Goal: Information Seeking & Learning: Compare options

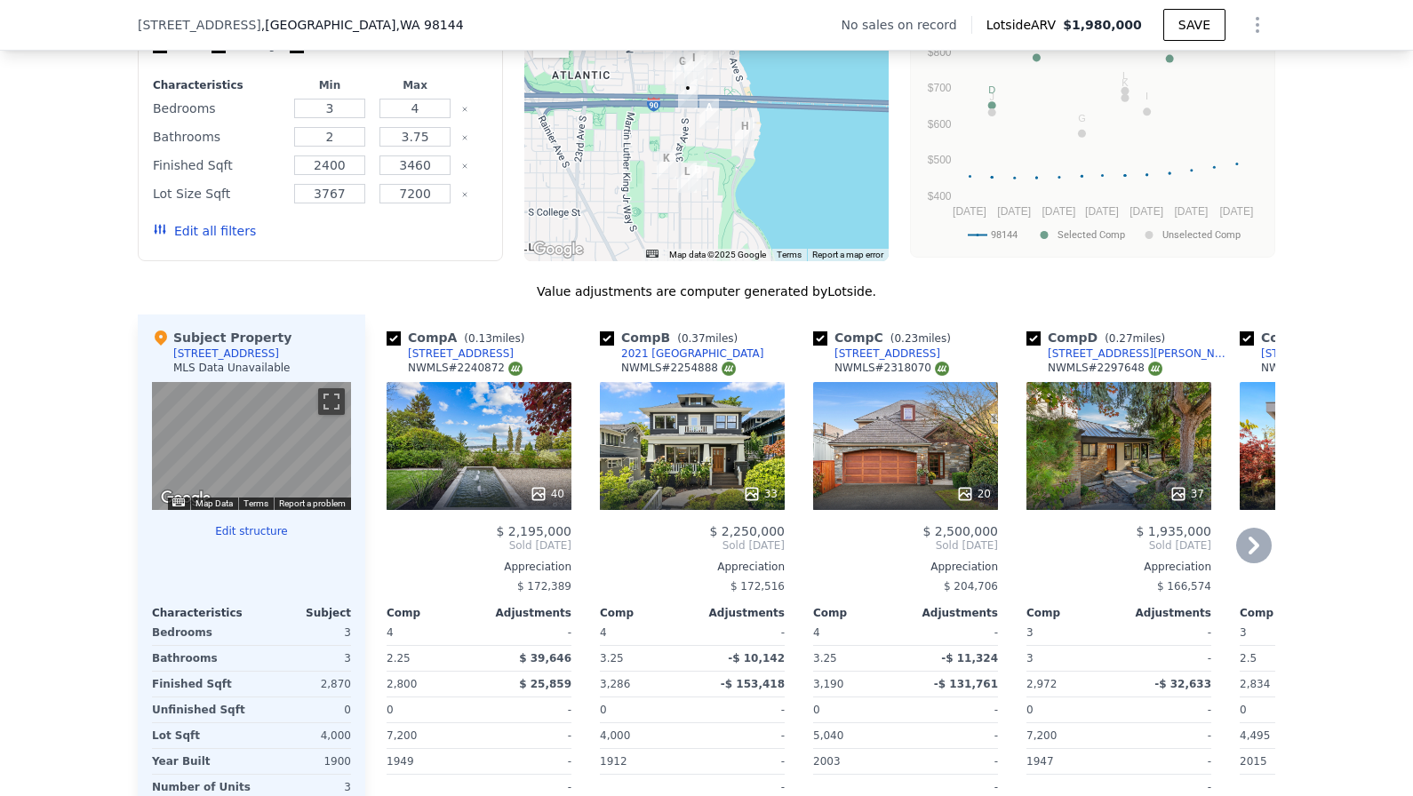
click at [474, 422] on div "40" at bounding box center [479, 446] width 185 height 128
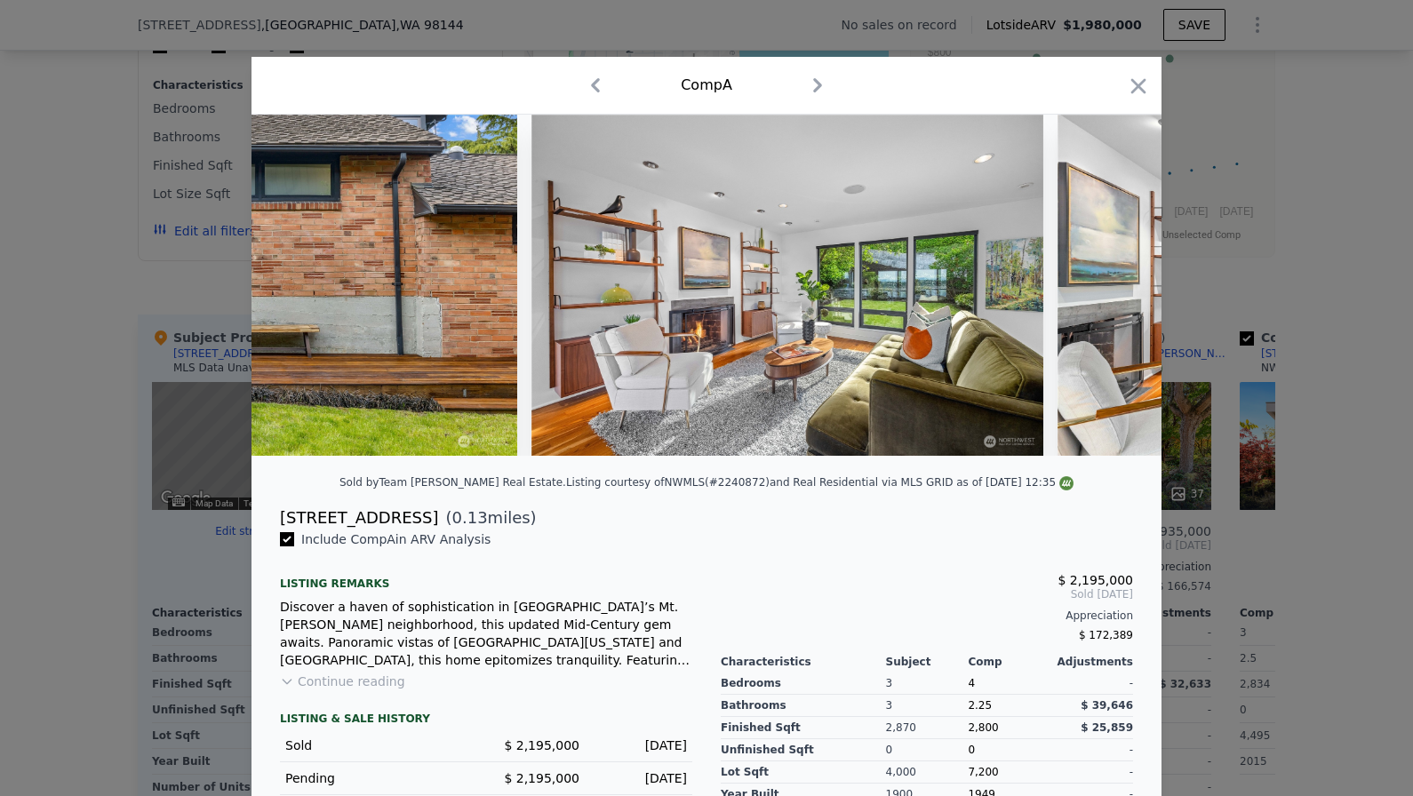
scroll to position [0, 2900]
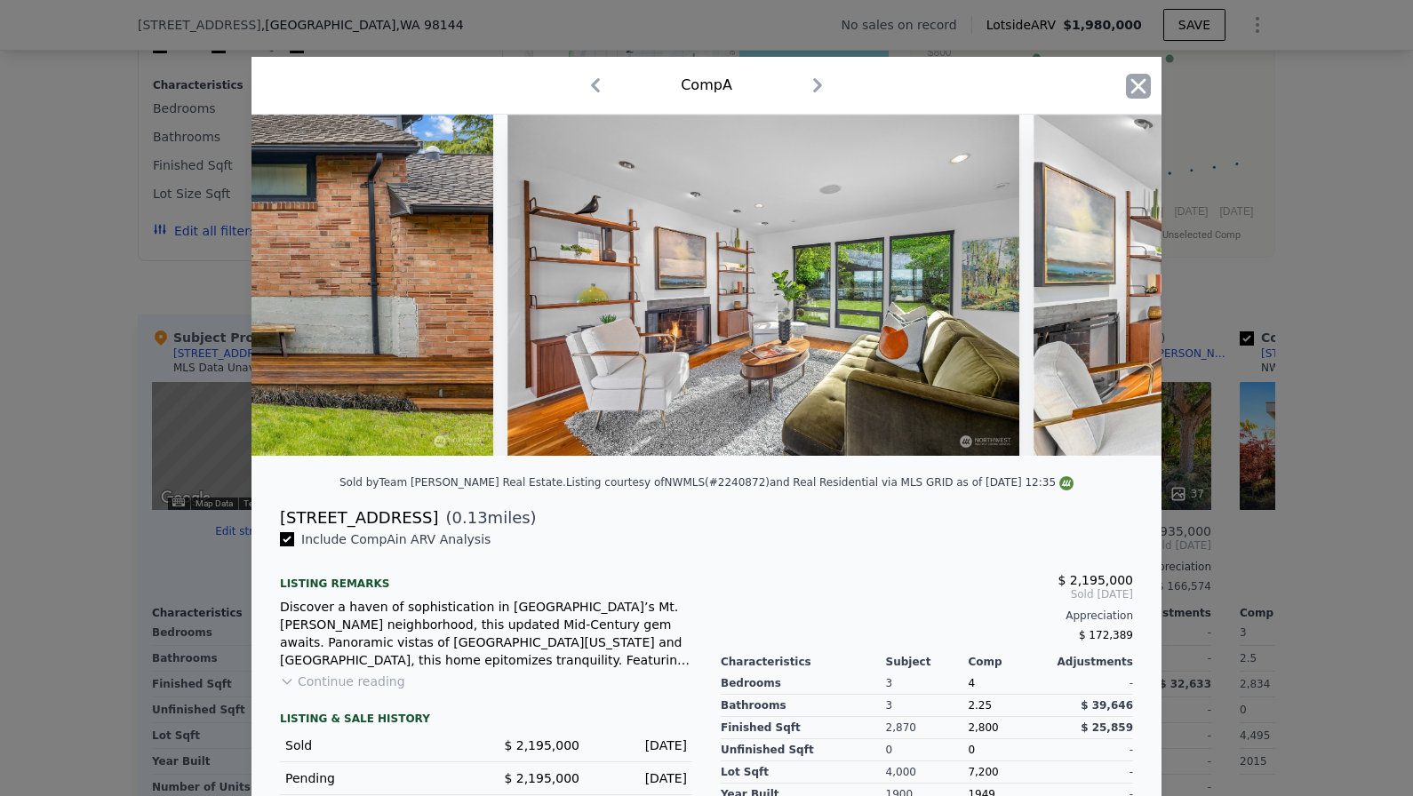
click at [1147, 91] on icon "button" at bounding box center [1138, 86] width 25 height 25
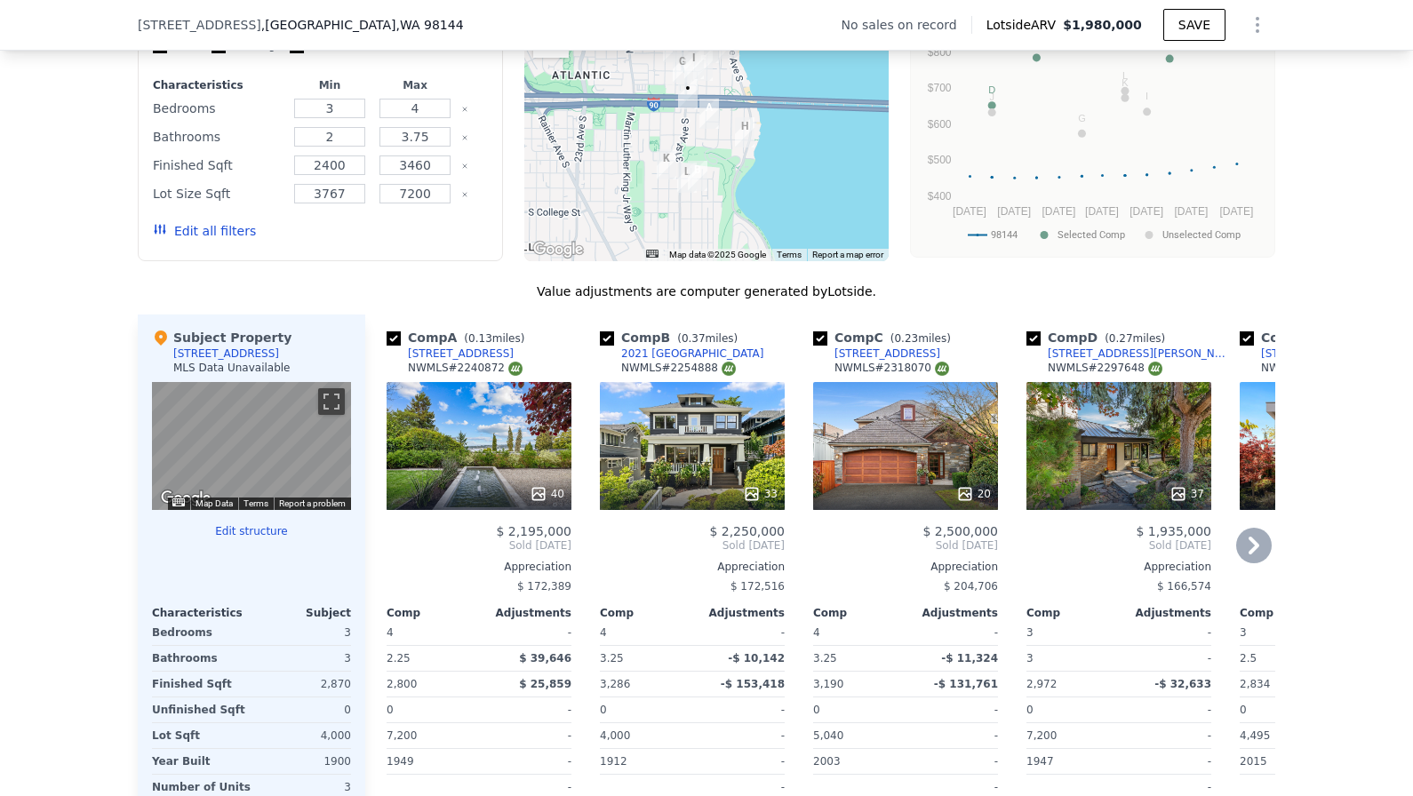
click at [701, 440] on div "33" at bounding box center [692, 446] width 185 height 128
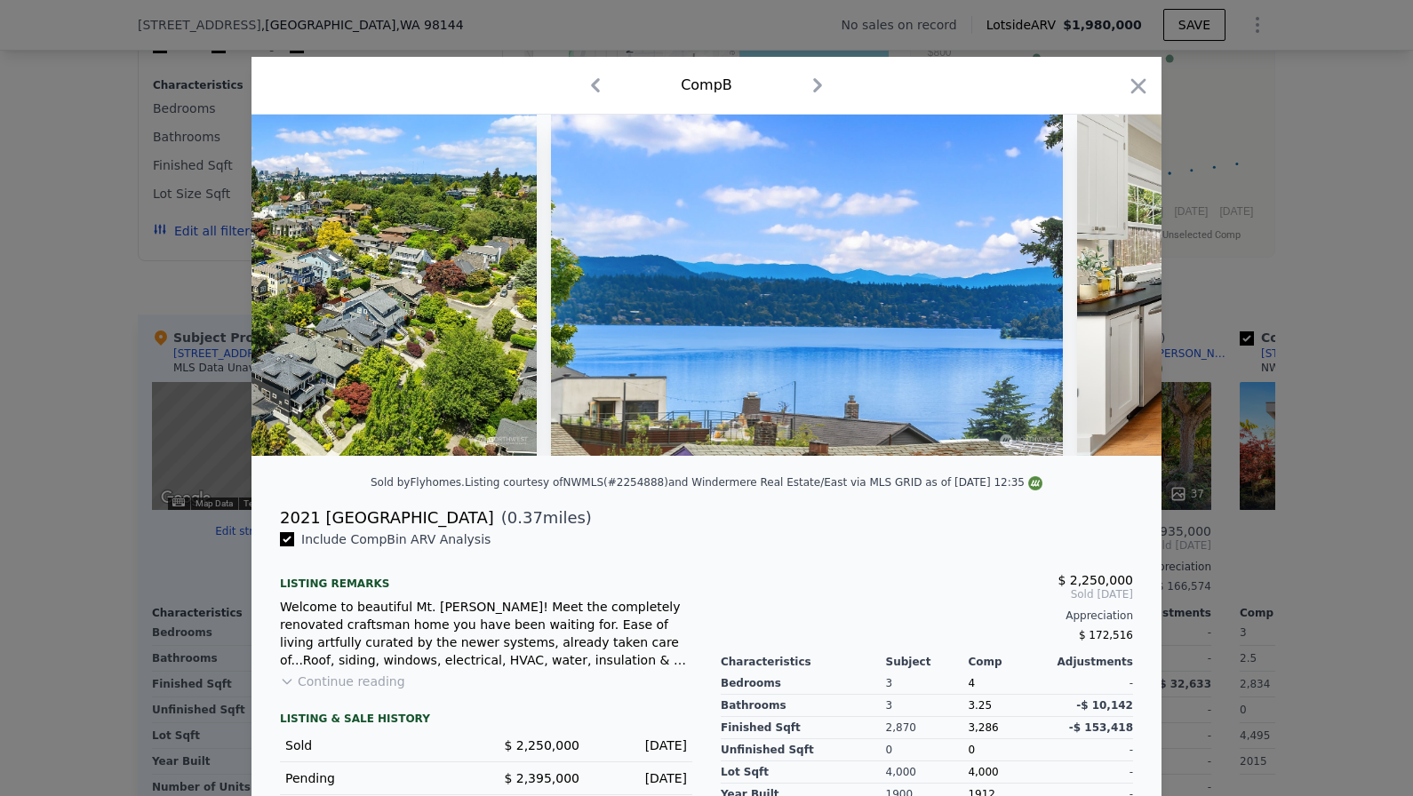
scroll to position [0, 1288]
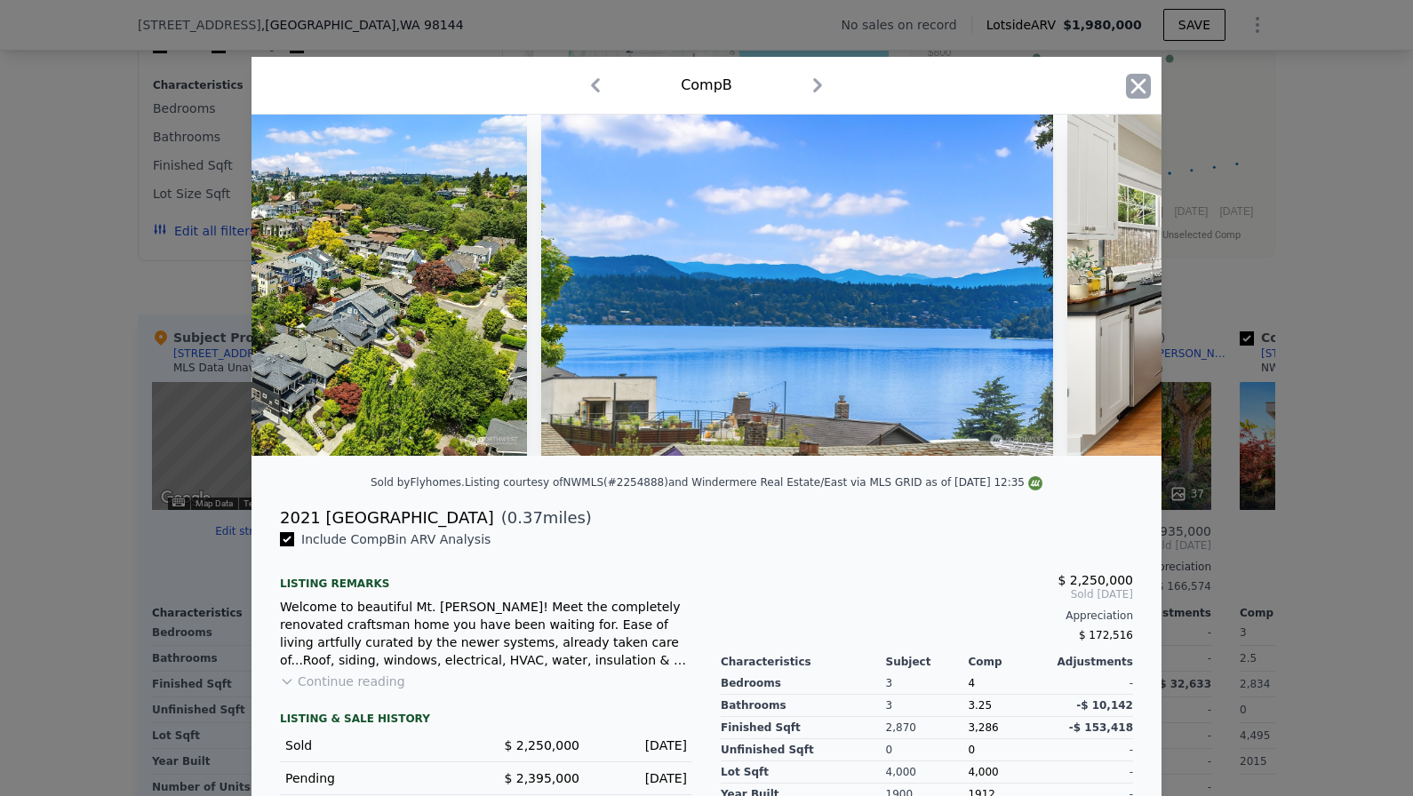
click at [1147, 88] on icon "button" at bounding box center [1138, 86] width 25 height 25
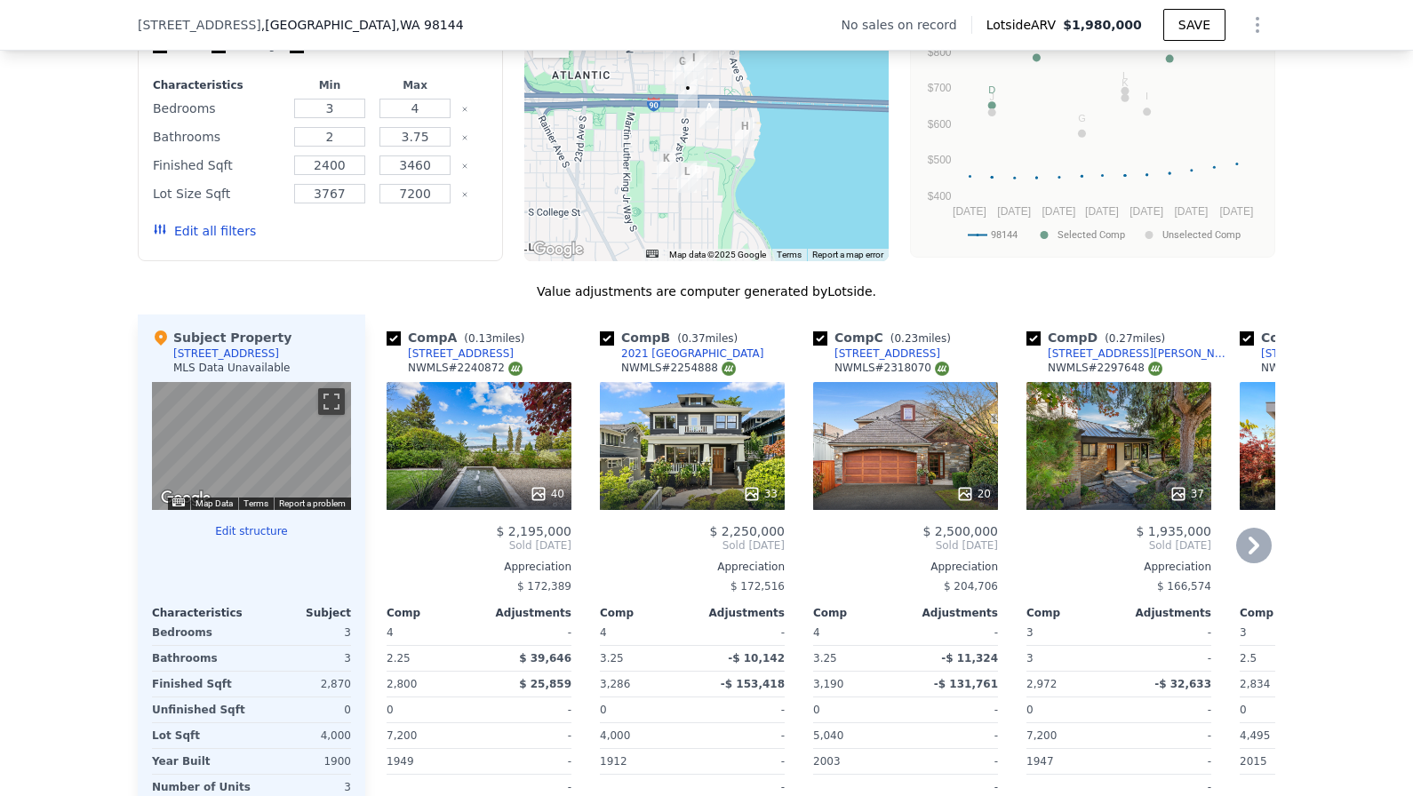
click at [933, 443] on div "20" at bounding box center [905, 446] width 185 height 128
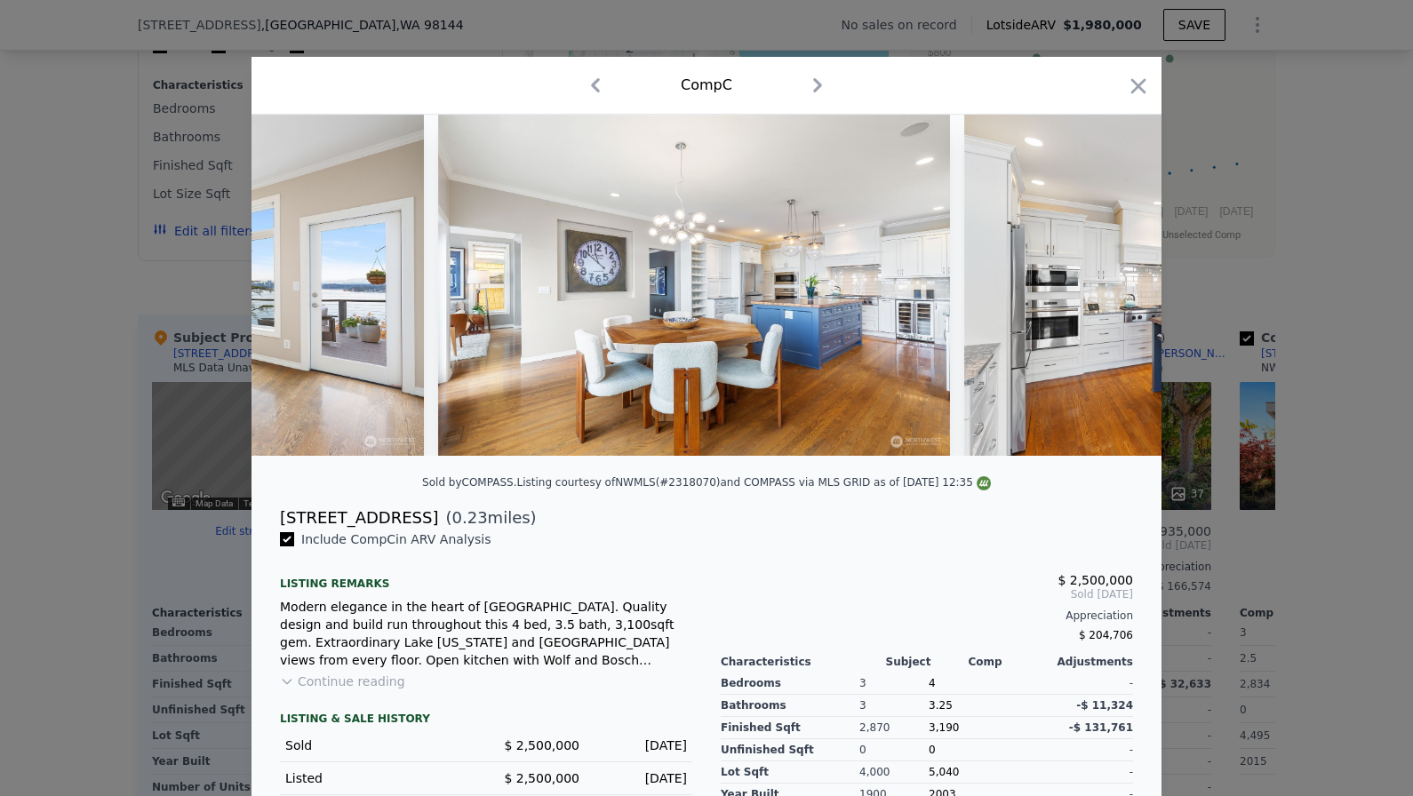
scroll to position [0, 3939]
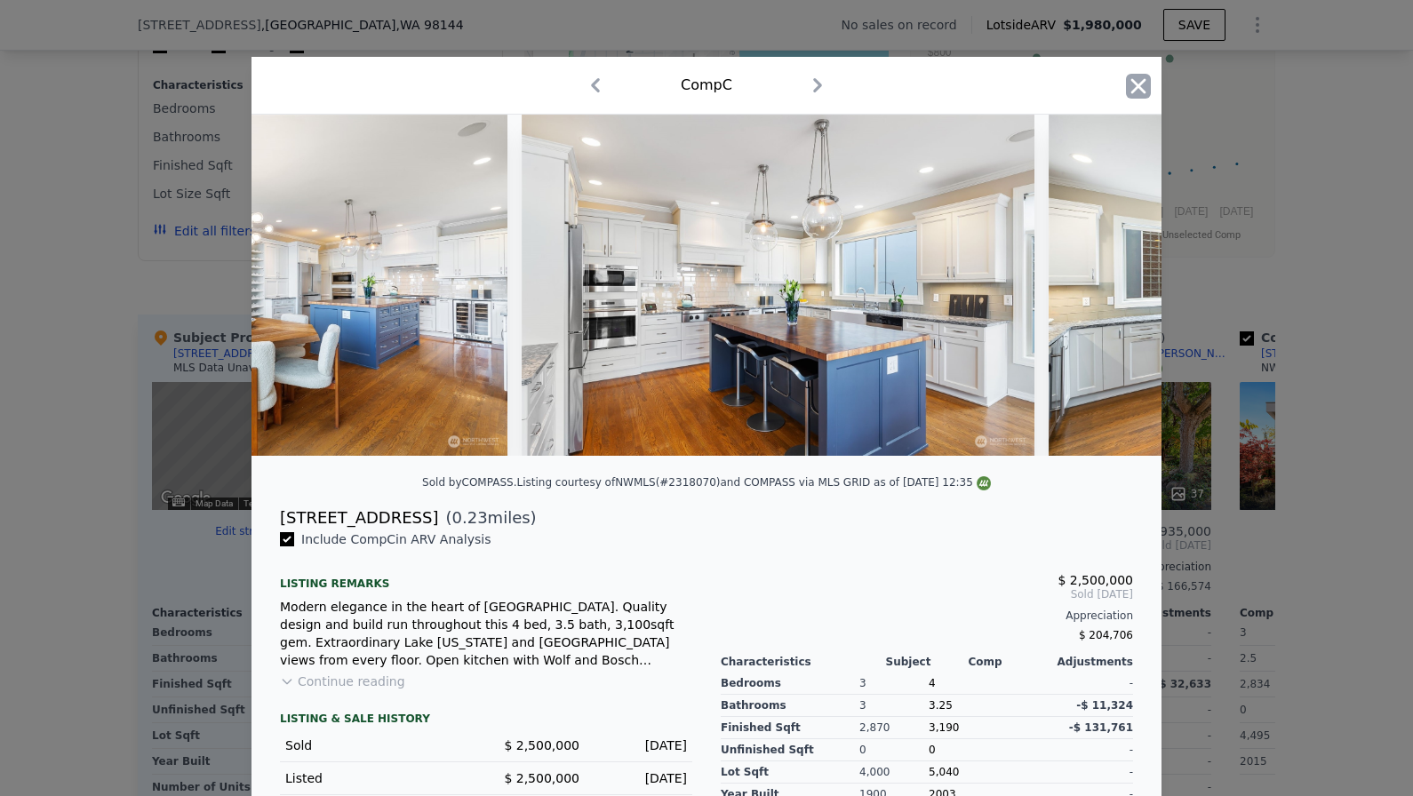
click at [1135, 89] on icon "button" at bounding box center [1139, 85] width 15 height 15
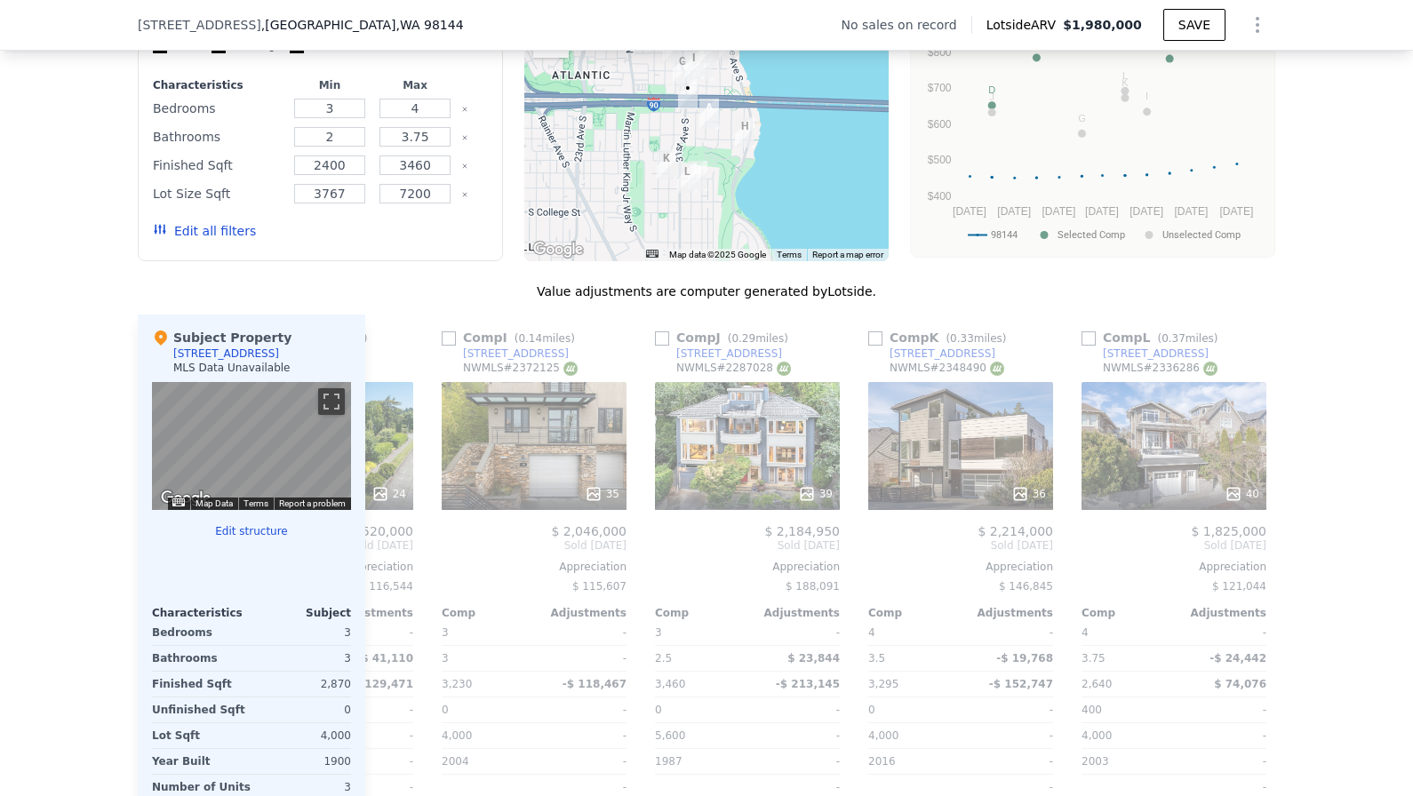
scroll to position [0, 1649]
click at [548, 477] on div "35" at bounding box center [536, 446] width 185 height 128
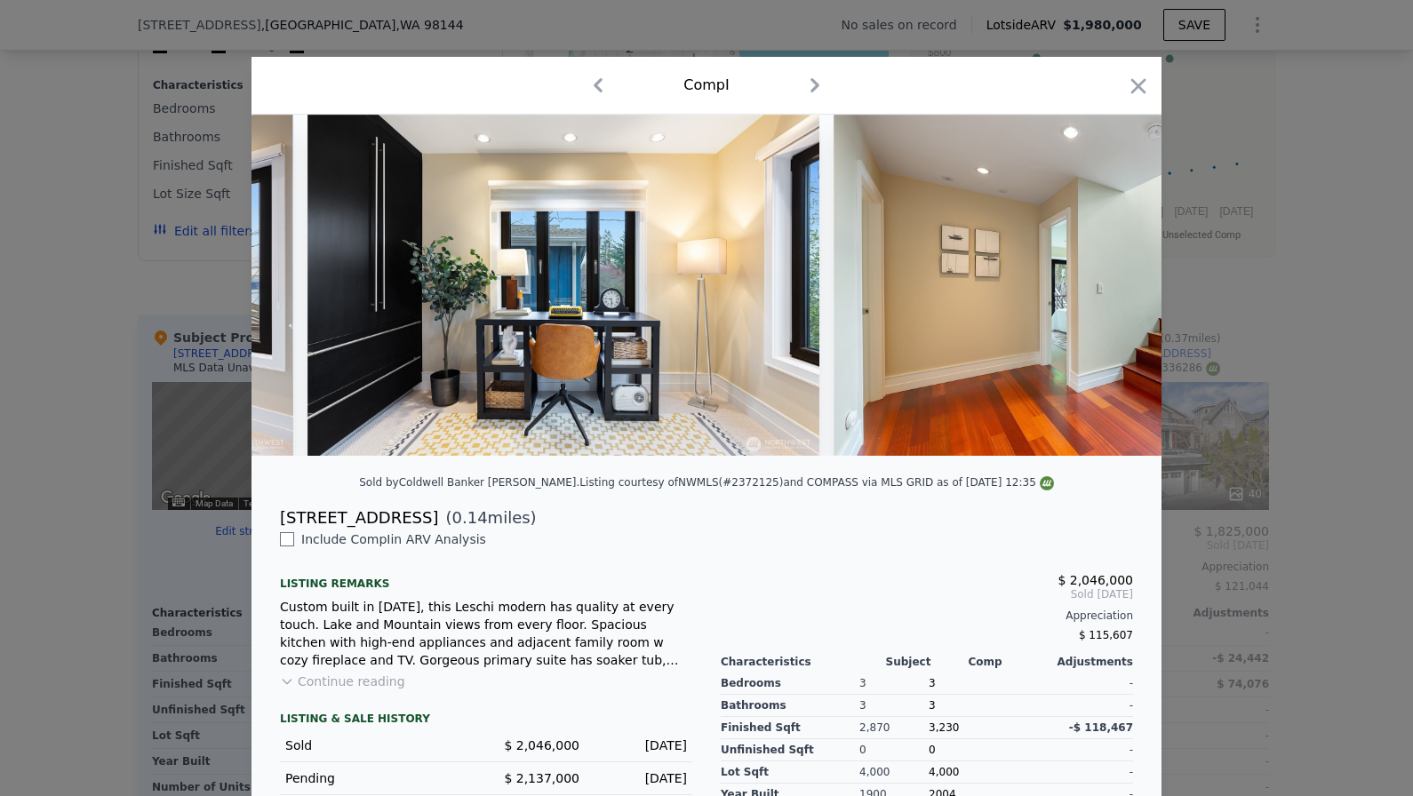
scroll to position [0, 4396]
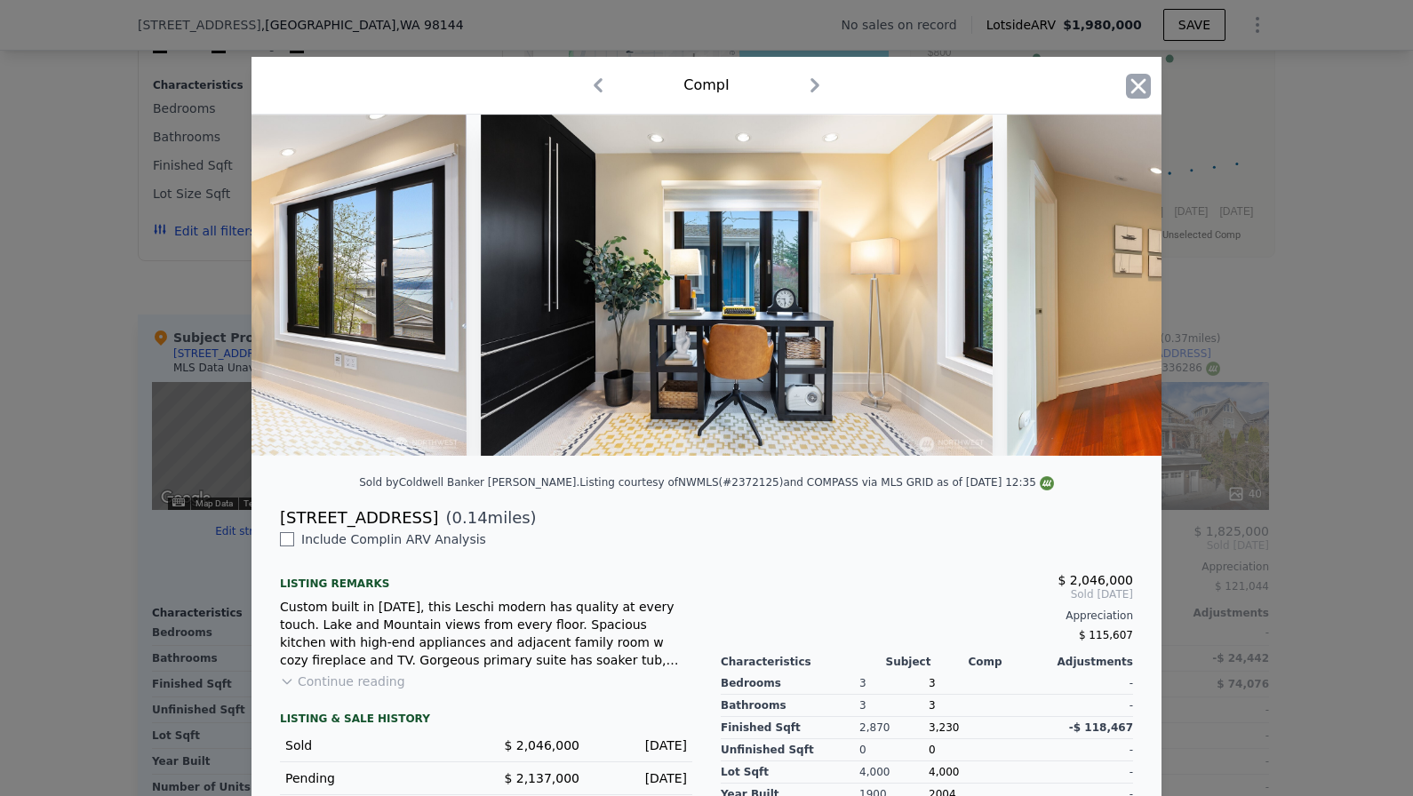
click at [1132, 89] on icon "button" at bounding box center [1138, 86] width 25 height 25
